Goal: Transaction & Acquisition: Subscribe to service/newsletter

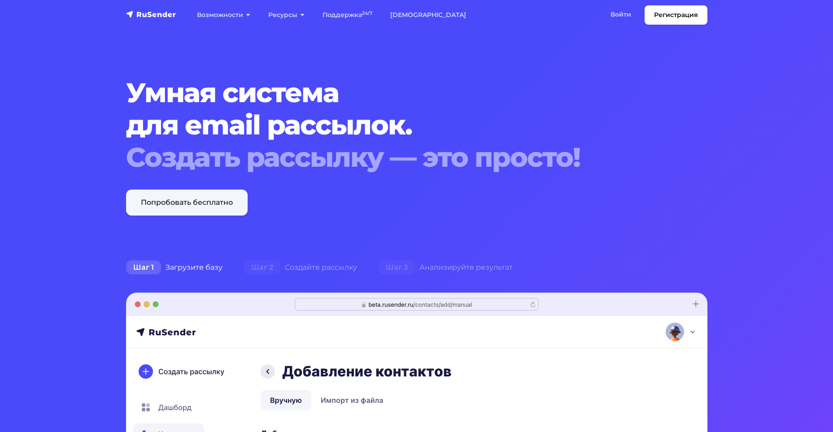
click at [223, 200] on link "Попробовать бесплатно" at bounding box center [187, 203] width 122 height 26
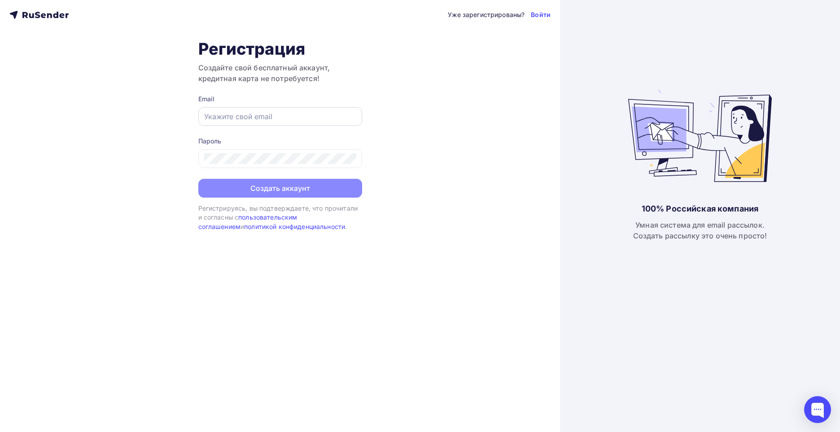
click at [277, 113] on input "text" at bounding box center [280, 116] width 152 height 11
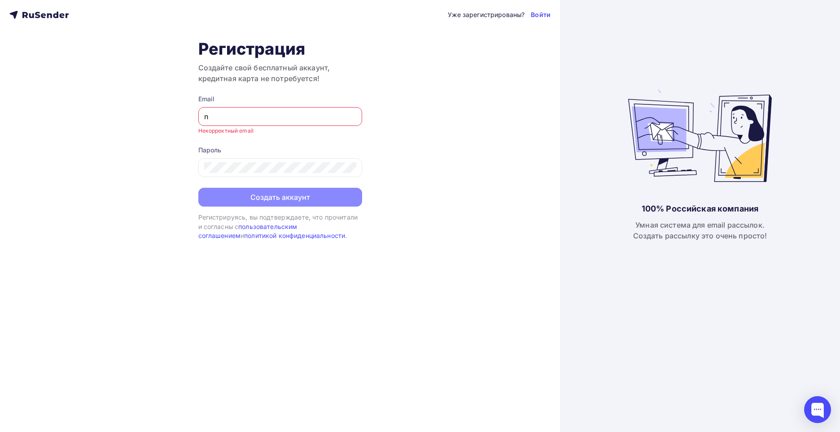
type input "[PERSON_NAME][EMAIL_ADDRESS][DOMAIN_NAME]"
